Goal: Information Seeking & Learning: Learn about a topic

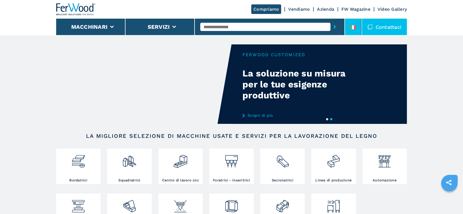
click at [353, 23] on li at bounding box center [353, 27] width 16 height 16
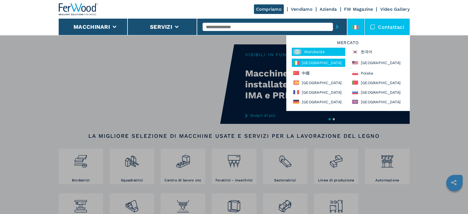
click at [320, 50] on div "Worldwide" at bounding box center [318, 52] width 53 height 8
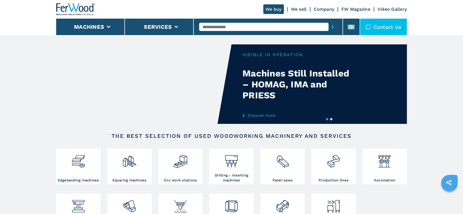
click at [332, 163] on img at bounding box center [333, 159] width 15 height 19
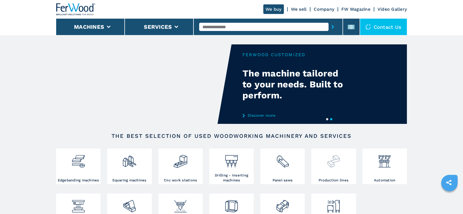
click at [331, 162] on img at bounding box center [333, 159] width 15 height 19
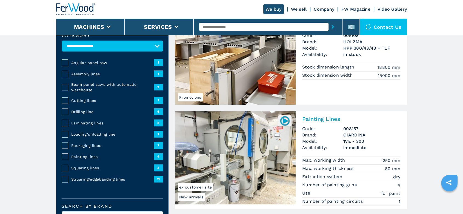
scroll to position [91, 0]
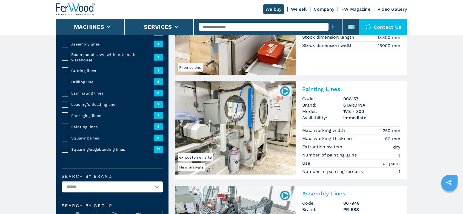
click at [116, 149] on span "Squaring/edgebanding lines" at bounding box center [112, 149] width 82 height 5
click at [69, 149] on div "Squaring/edgebanding lines" at bounding box center [111, 149] width 85 height 5
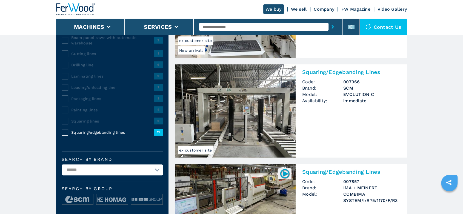
scroll to position [122, 0]
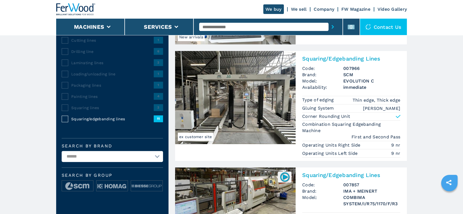
click at [90, 117] on span "Squaring/edgebanding lines" at bounding box center [112, 118] width 82 height 5
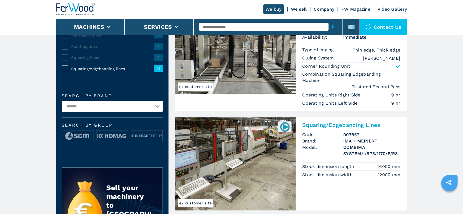
scroll to position [182, 0]
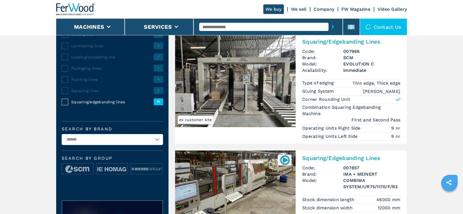
scroll to position [213, 0]
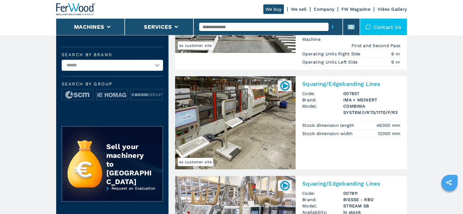
click at [364, 99] on h3 "IMA + MEINERT" at bounding box center [371, 100] width 57 height 6
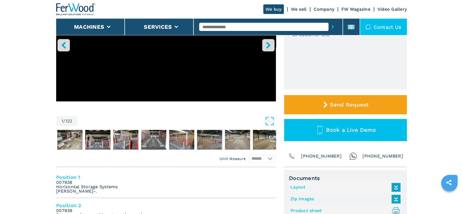
scroll to position [122, 0]
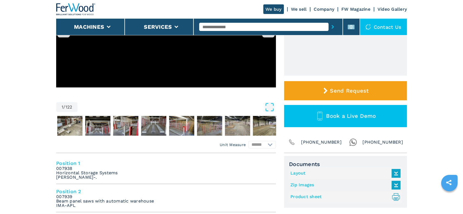
click at [303, 174] on link "Layout" at bounding box center [343, 173] width 107 height 9
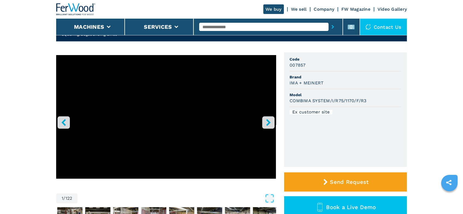
scroll to position [0, 0]
